Goal: Use online tool/utility: Utilize a website feature to perform a specific function

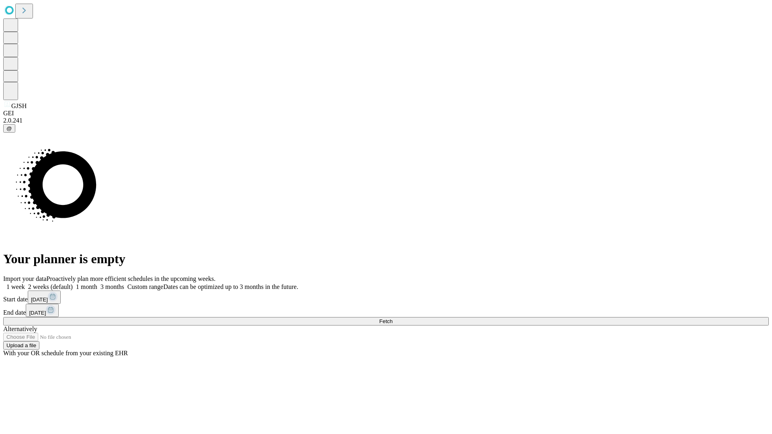
click at [393, 319] on span "Fetch" at bounding box center [385, 322] width 13 height 6
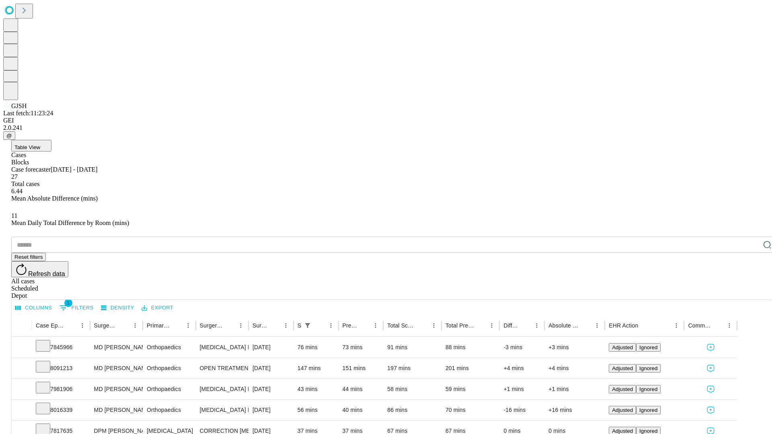
click at [40, 144] on span "Table View" at bounding box center [27, 147] width 26 height 6
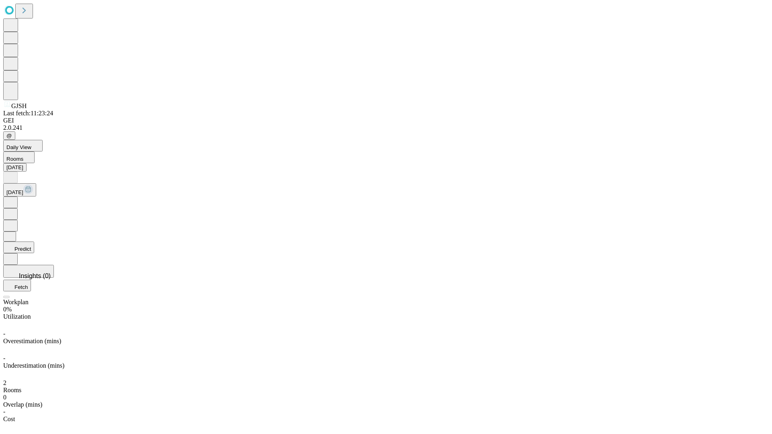
click at [34, 242] on button "Predict" at bounding box center [18, 248] width 31 height 12
